Goal: Book appointment/travel/reservation

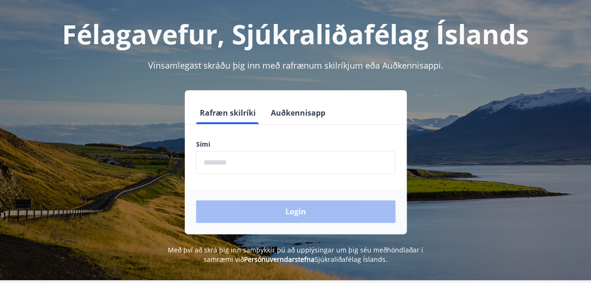
scroll to position [94, 0]
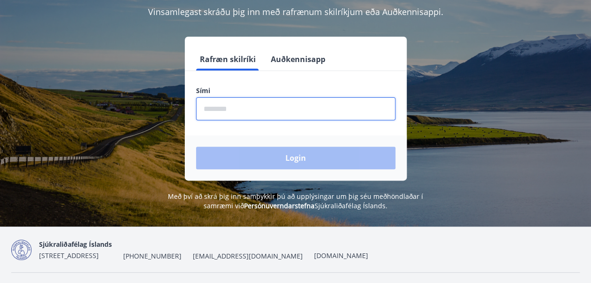
click at [240, 111] on input "phone" at bounding box center [295, 108] width 199 height 23
type input "********"
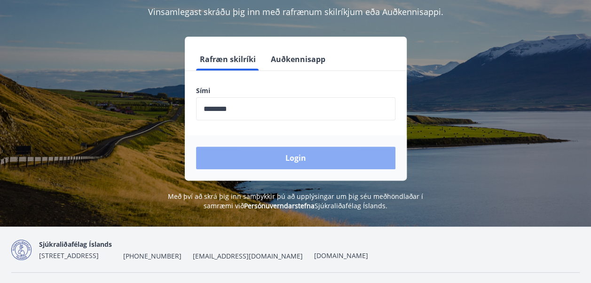
click at [248, 158] on button "Login" at bounding box center [295, 158] width 199 height 23
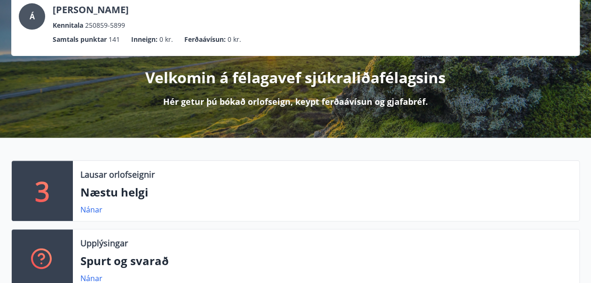
scroll to position [94, 0]
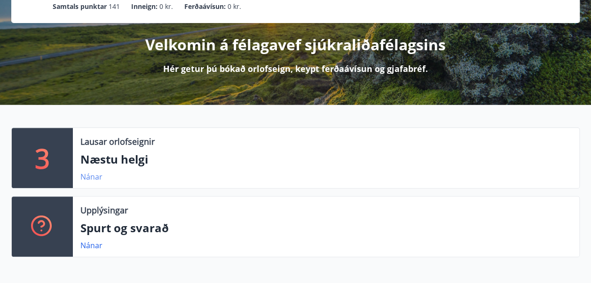
click at [86, 177] on link "Nánar" at bounding box center [91, 177] width 22 height 10
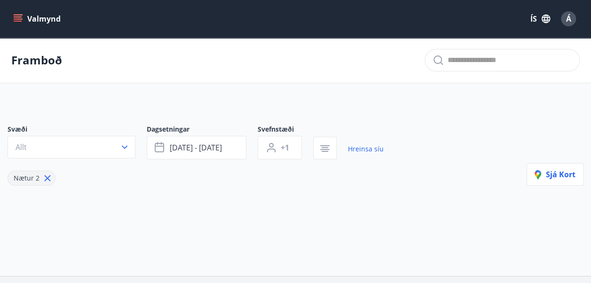
type input "*"
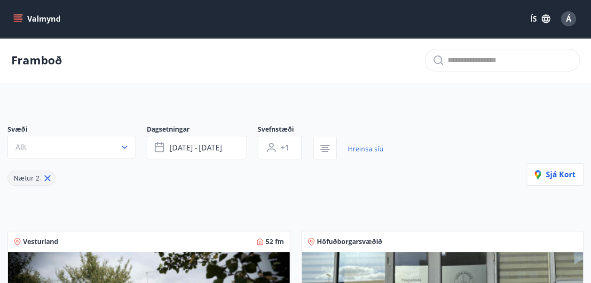
click at [17, 19] on icon "menu" at bounding box center [19, 18] width 10 height 1
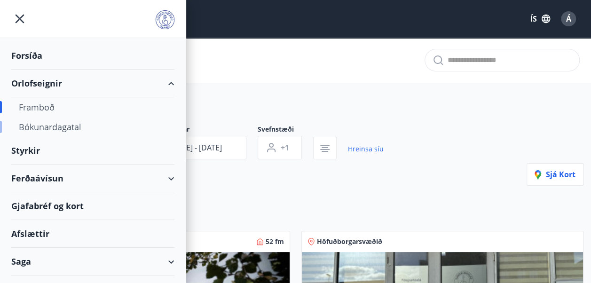
click at [43, 126] on div "Bókunardagatal" at bounding box center [93, 127] width 148 height 20
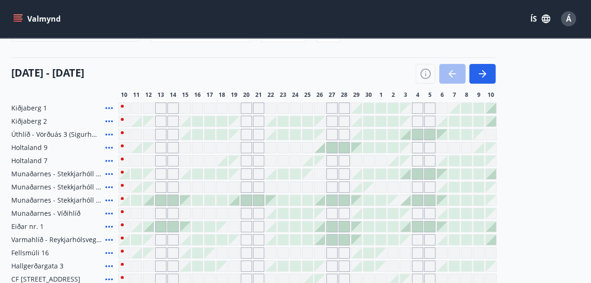
scroll to position [94, 0]
click at [482, 73] on icon "button" at bounding box center [482, 74] width 11 height 11
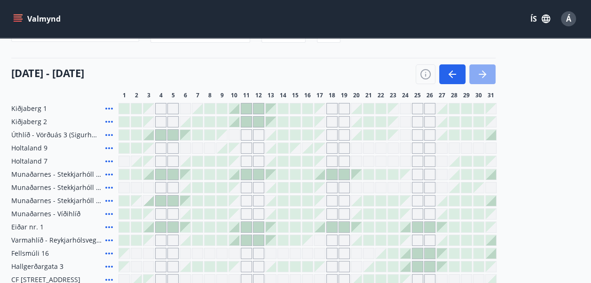
click at [482, 73] on icon "button" at bounding box center [482, 74] width 11 height 11
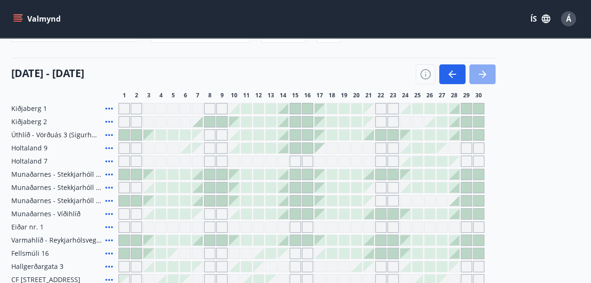
click at [482, 73] on icon "button" at bounding box center [482, 74] width 11 height 11
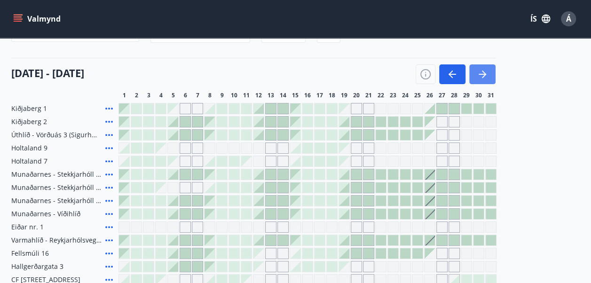
click at [482, 73] on icon "button" at bounding box center [482, 74] width 11 height 11
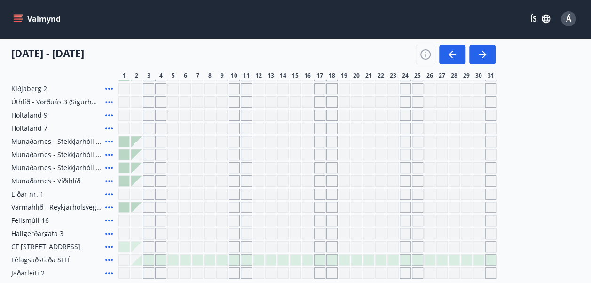
scroll to position [141, 0]
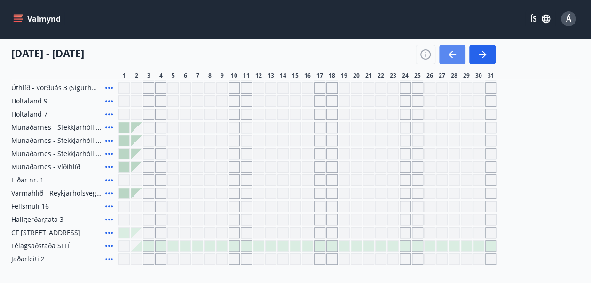
click at [452, 55] on icon "button" at bounding box center [452, 54] width 8 height 1
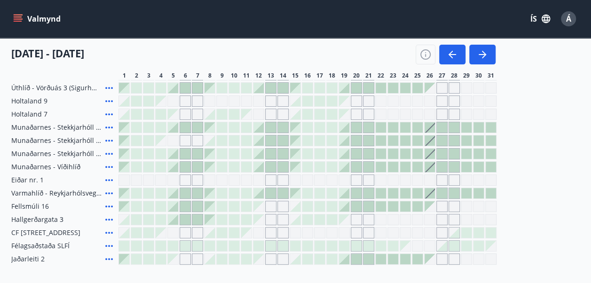
click at [17, 18] on icon "menu" at bounding box center [17, 18] width 9 height 9
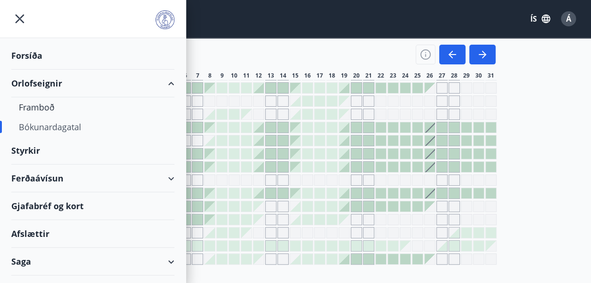
click at [50, 204] on div "Gjafabréf og kort" at bounding box center [92, 206] width 163 height 28
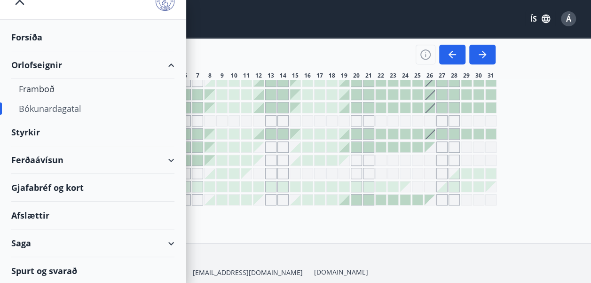
scroll to position [188, 0]
